Goal: Information Seeking & Learning: Check status

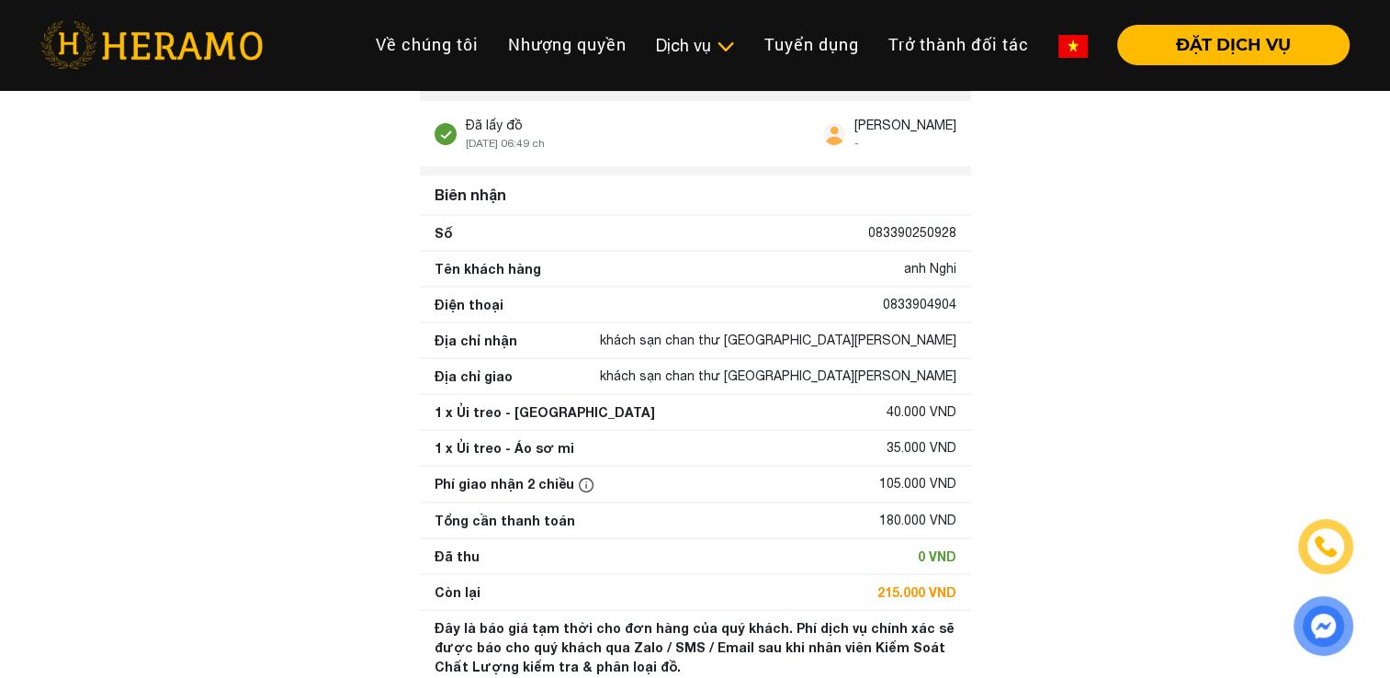
scroll to position [36, 0]
